Goal: Information Seeking & Learning: Learn about a topic

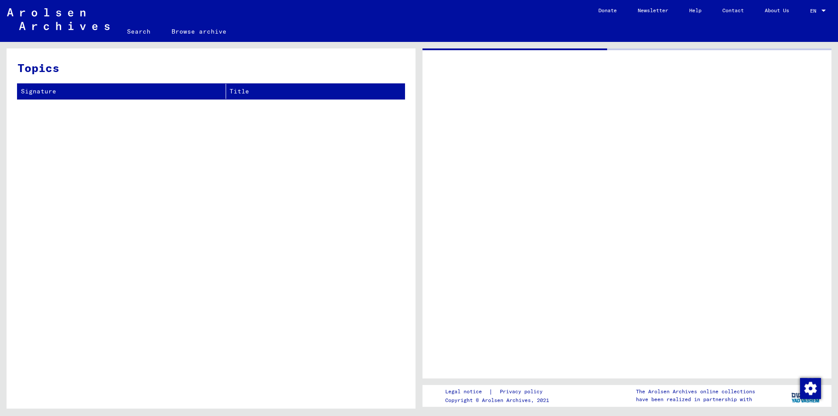
click at [680, 230] on div at bounding box center [626, 213] width 409 height 330
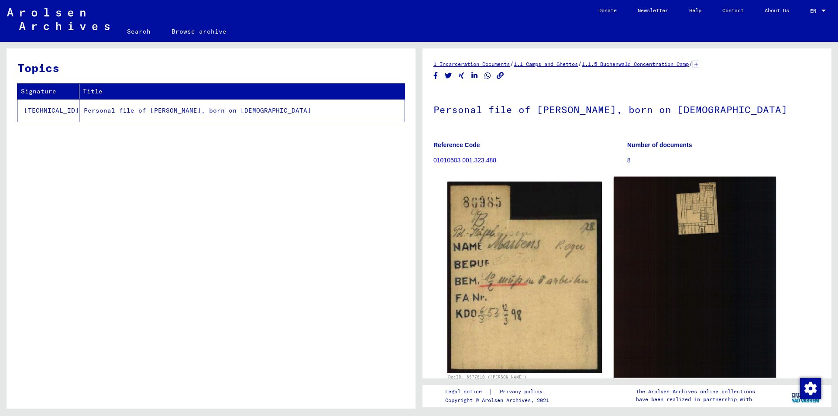
click at [679, 222] on img at bounding box center [695, 277] width 162 height 201
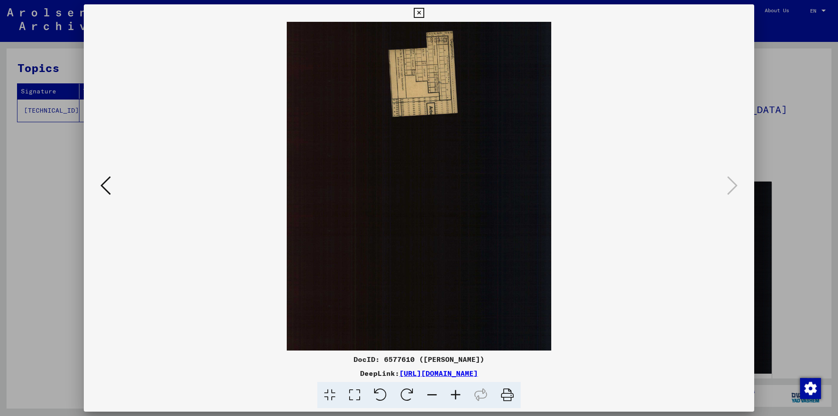
click at [422, 89] on img at bounding box center [418, 186] width 611 height 329
click at [454, 398] on icon at bounding box center [456, 395] width 24 height 27
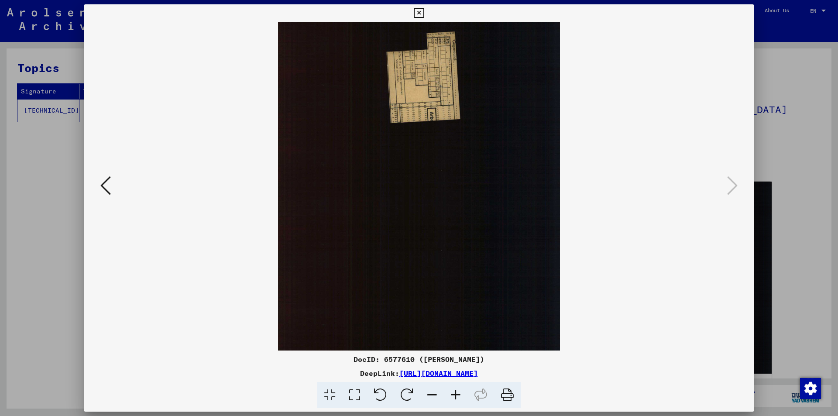
click at [454, 398] on icon at bounding box center [456, 395] width 24 height 27
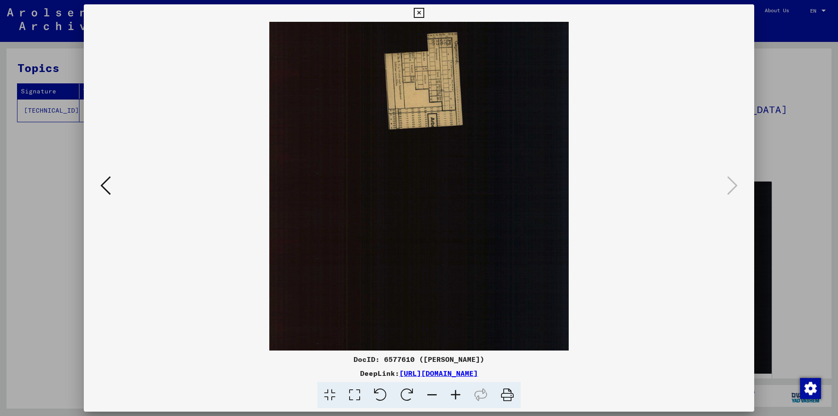
click at [454, 398] on icon at bounding box center [456, 395] width 24 height 27
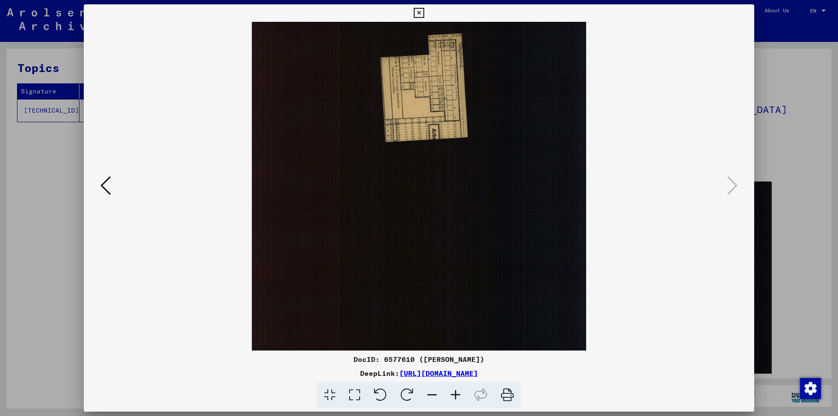
click at [454, 398] on icon at bounding box center [456, 395] width 24 height 27
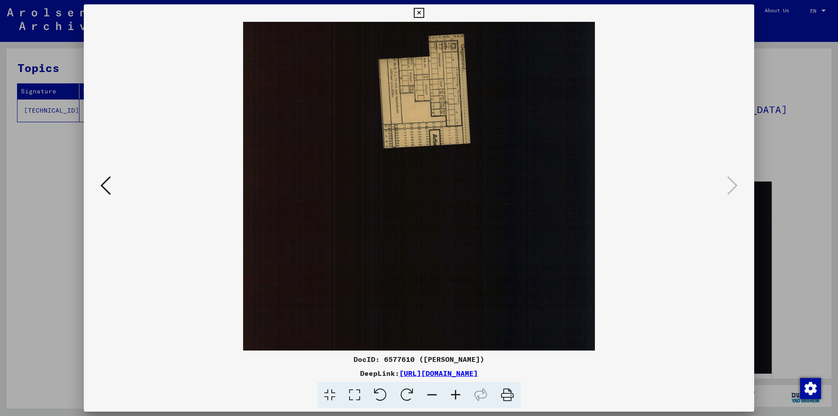
click at [454, 398] on icon at bounding box center [456, 395] width 24 height 27
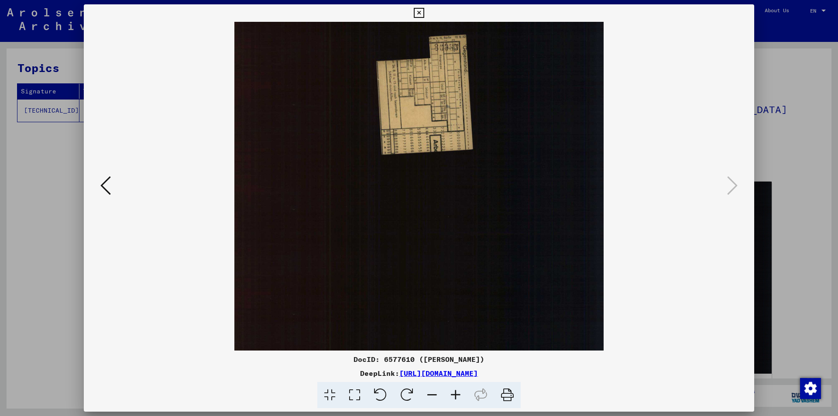
click at [454, 398] on icon at bounding box center [456, 395] width 24 height 27
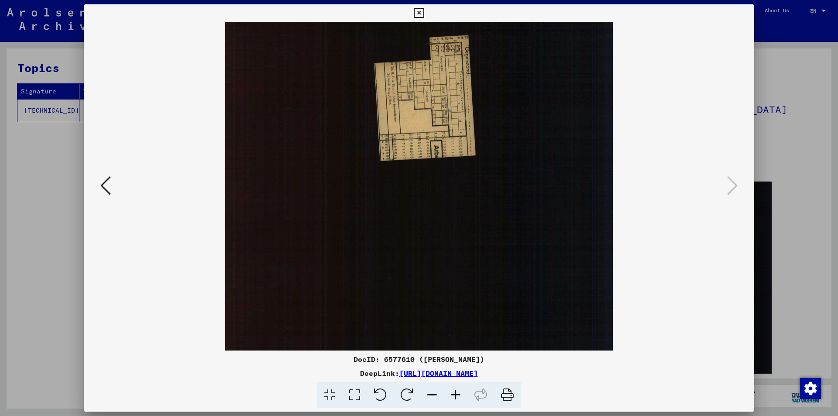
click at [454, 398] on icon at bounding box center [456, 395] width 24 height 27
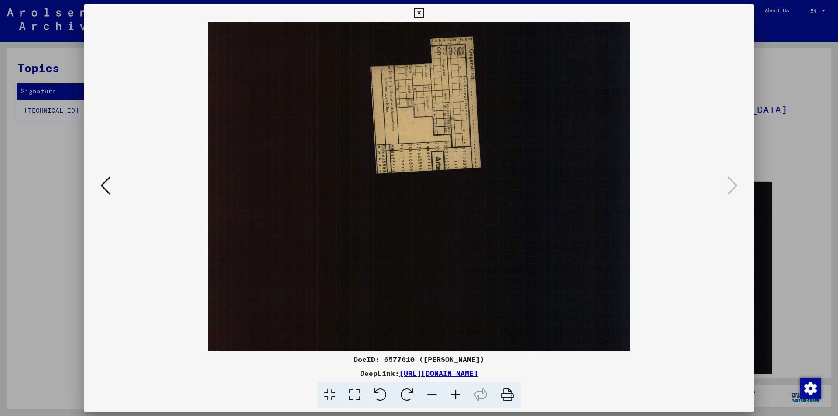
click at [454, 398] on icon at bounding box center [456, 395] width 24 height 27
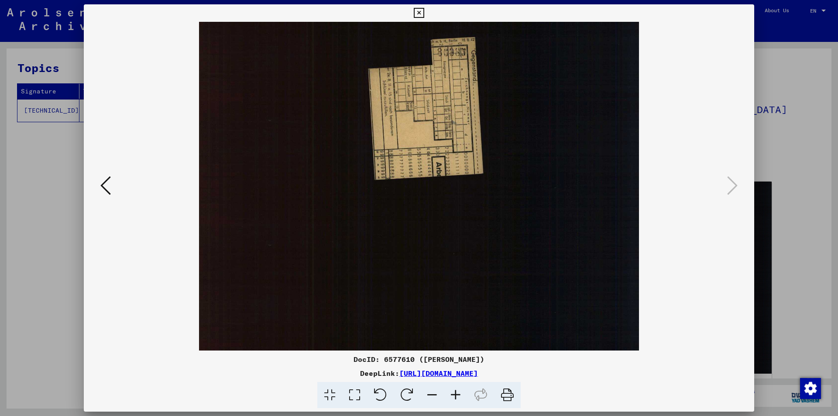
click at [454, 398] on icon at bounding box center [456, 395] width 24 height 27
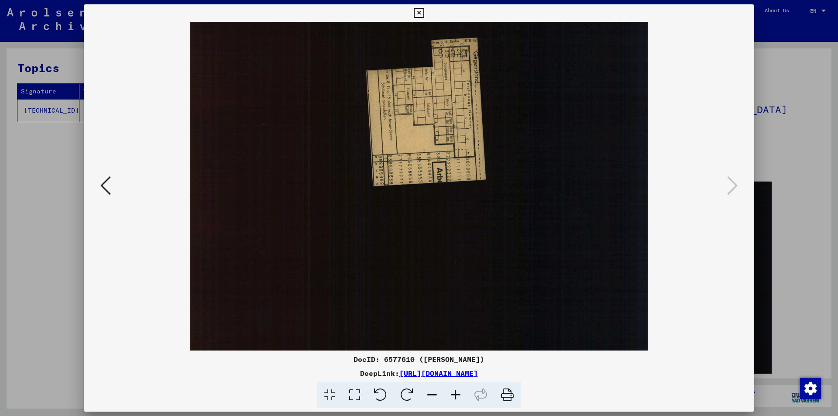
click at [454, 398] on icon at bounding box center [456, 395] width 24 height 27
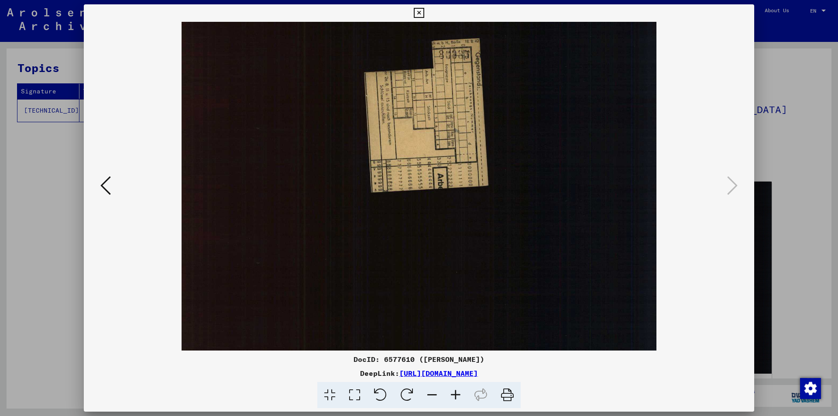
click at [454, 398] on icon at bounding box center [456, 395] width 24 height 27
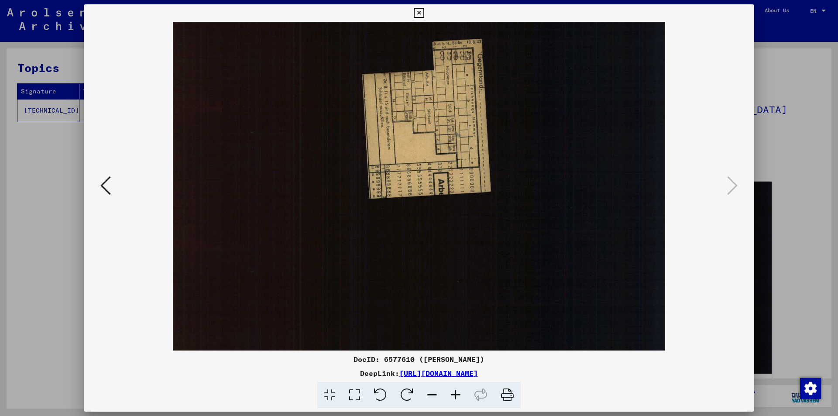
click at [454, 398] on icon at bounding box center [456, 395] width 24 height 27
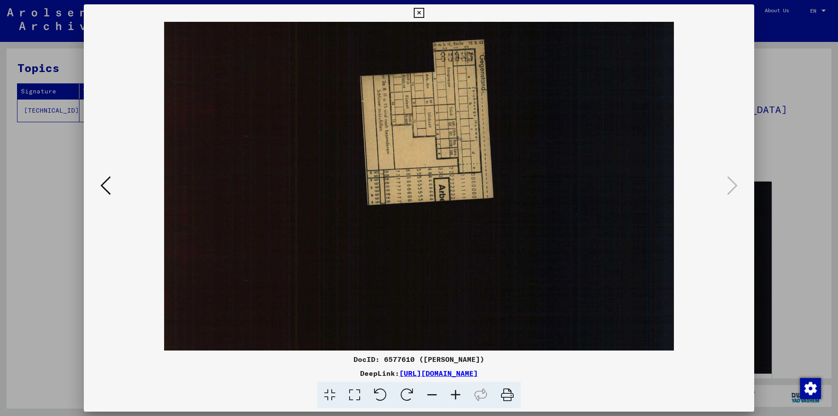
click at [454, 398] on icon at bounding box center [456, 395] width 24 height 27
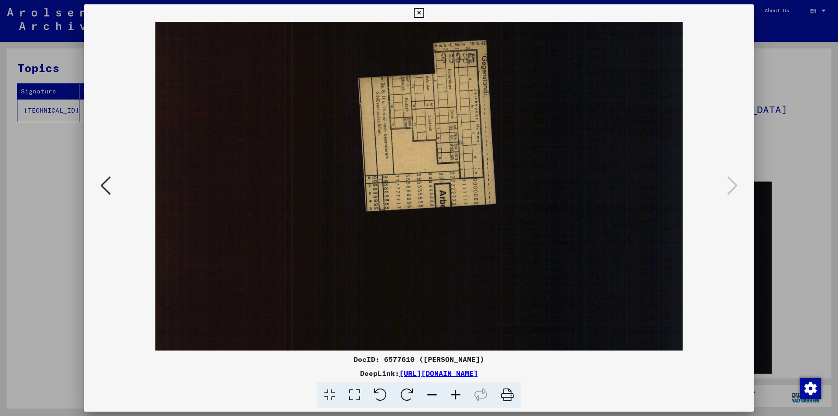
click at [454, 398] on icon at bounding box center [456, 395] width 24 height 27
click at [98, 179] on button at bounding box center [106, 186] width 16 height 25
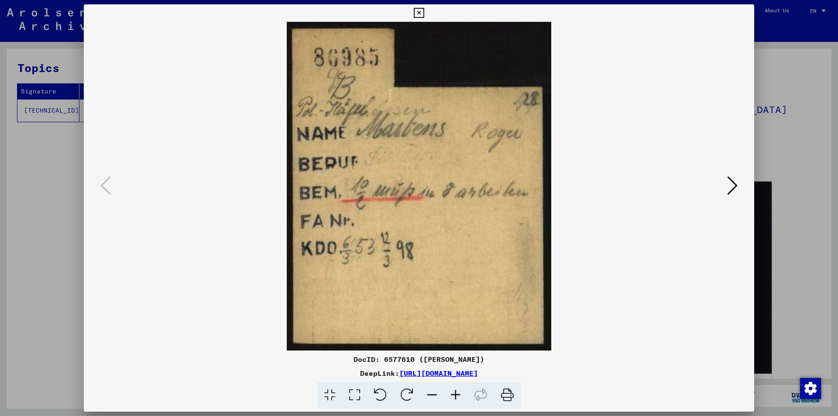
click at [467, 393] on icon at bounding box center [480, 395] width 27 height 27
click at [458, 393] on icon at bounding box center [456, 395] width 24 height 27
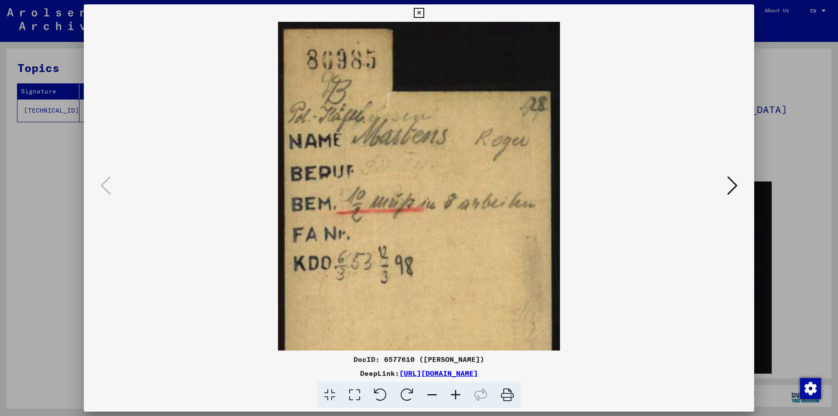
click at [458, 393] on icon at bounding box center [456, 395] width 24 height 27
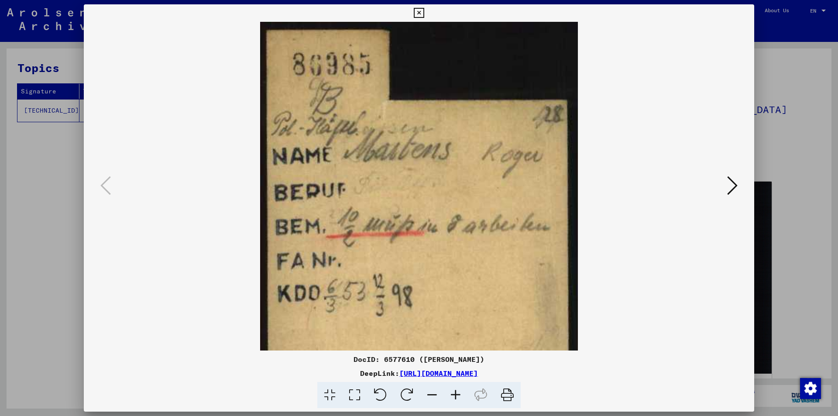
click at [458, 393] on icon at bounding box center [456, 395] width 24 height 27
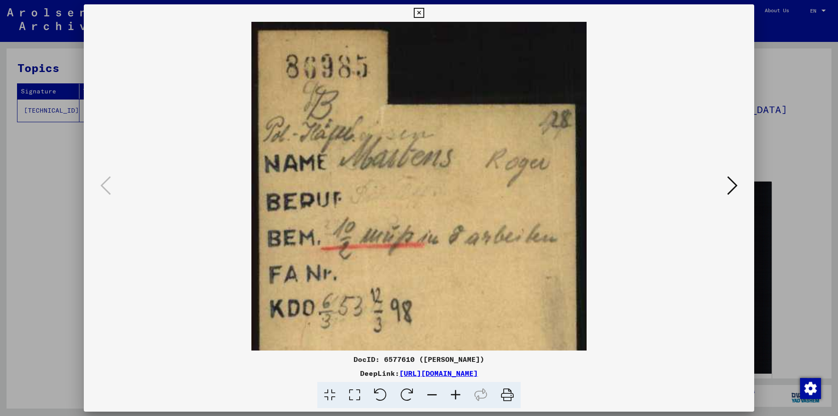
click at [458, 393] on icon at bounding box center [456, 395] width 24 height 27
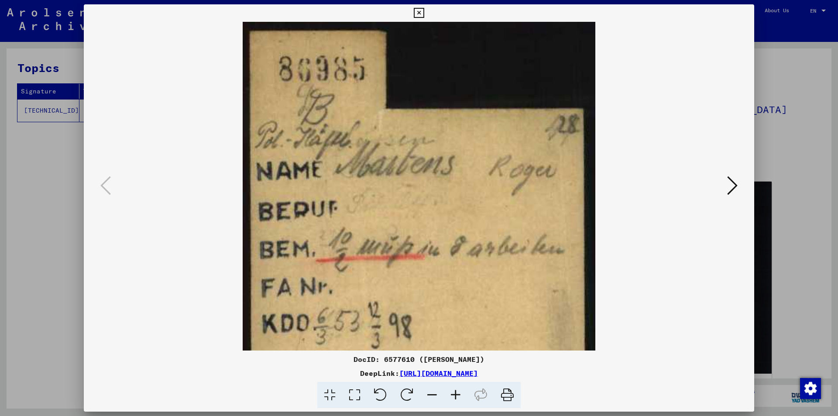
click at [458, 393] on icon at bounding box center [456, 395] width 24 height 27
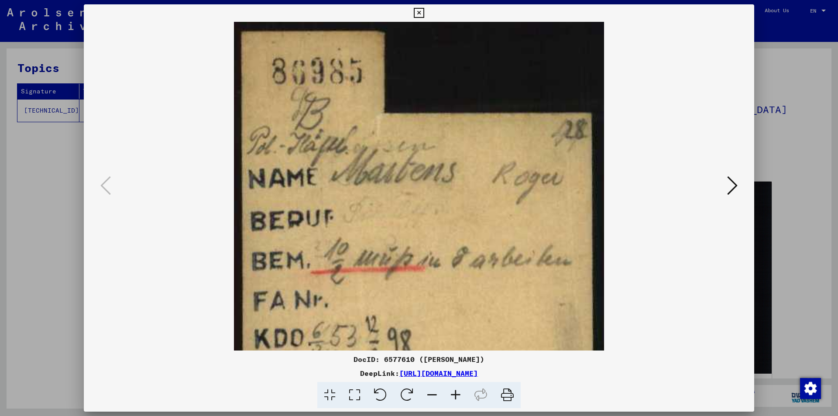
click at [458, 393] on icon at bounding box center [456, 395] width 24 height 27
